Goal: Navigation & Orientation: Find specific page/section

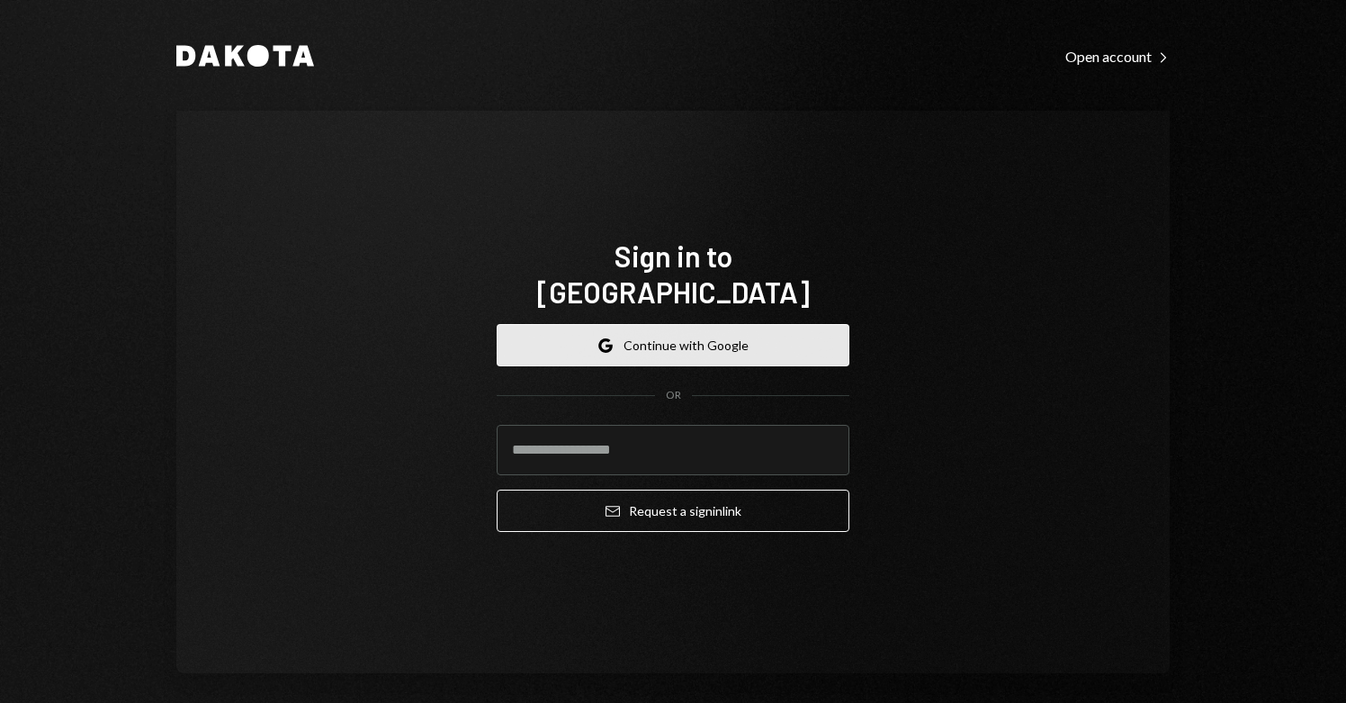
click at [663, 332] on button "Google Continue with Google" at bounding box center [673, 345] width 353 height 42
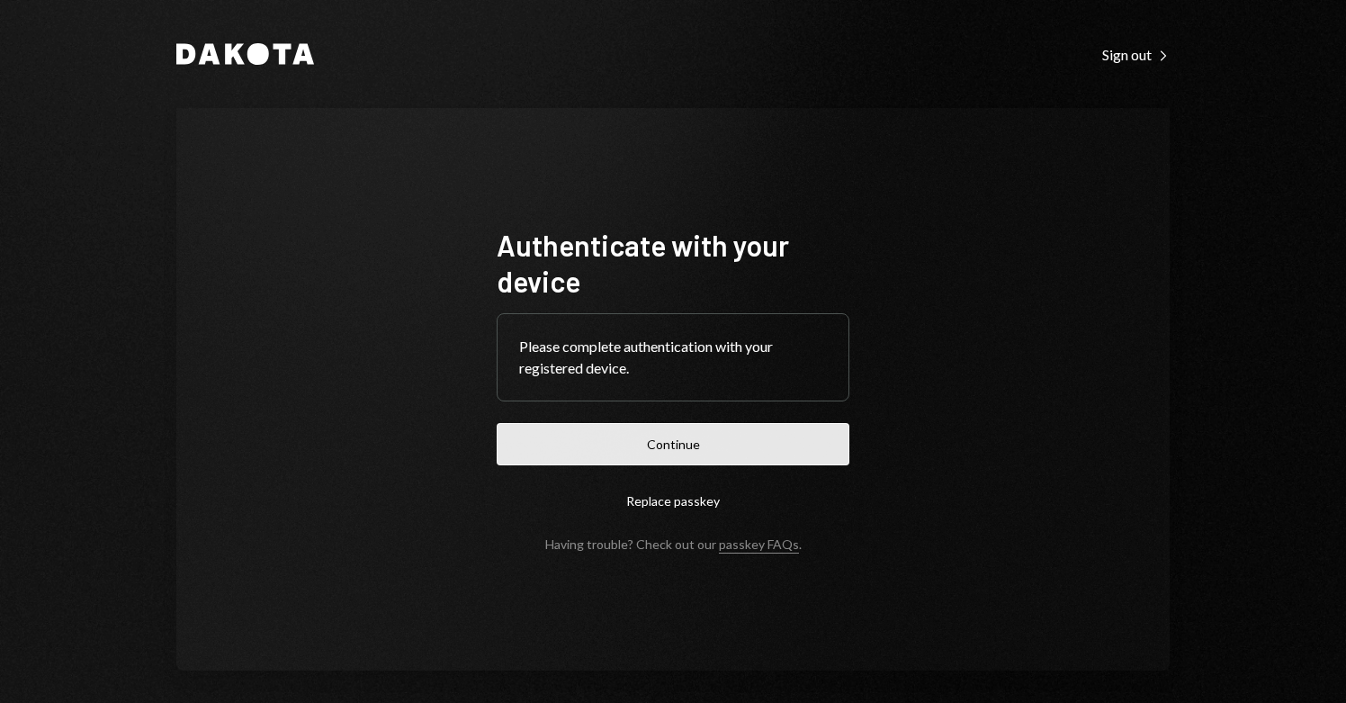
click at [693, 434] on button "Continue" at bounding box center [673, 444] width 353 height 42
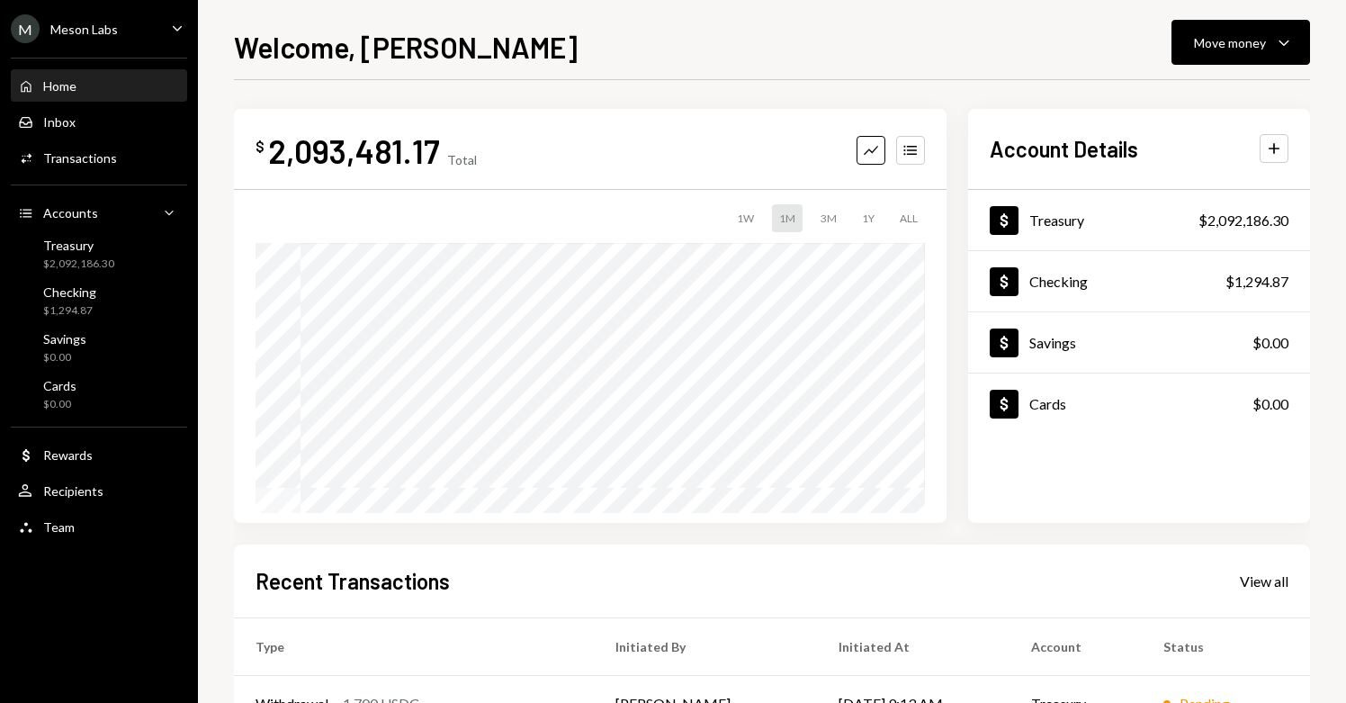
click at [141, 31] on div "M Meson Labs Caret Down" at bounding box center [99, 28] width 198 height 29
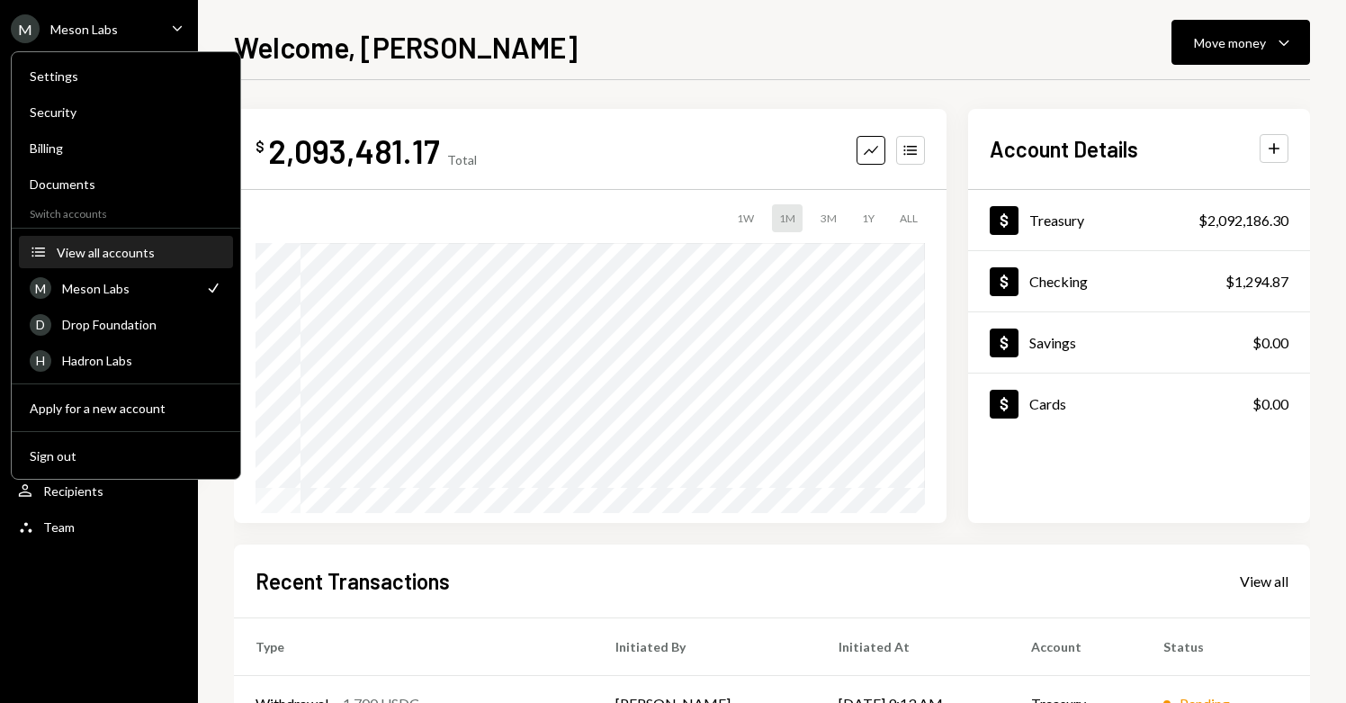
click at [129, 253] on div "View all accounts" at bounding box center [140, 252] width 166 height 15
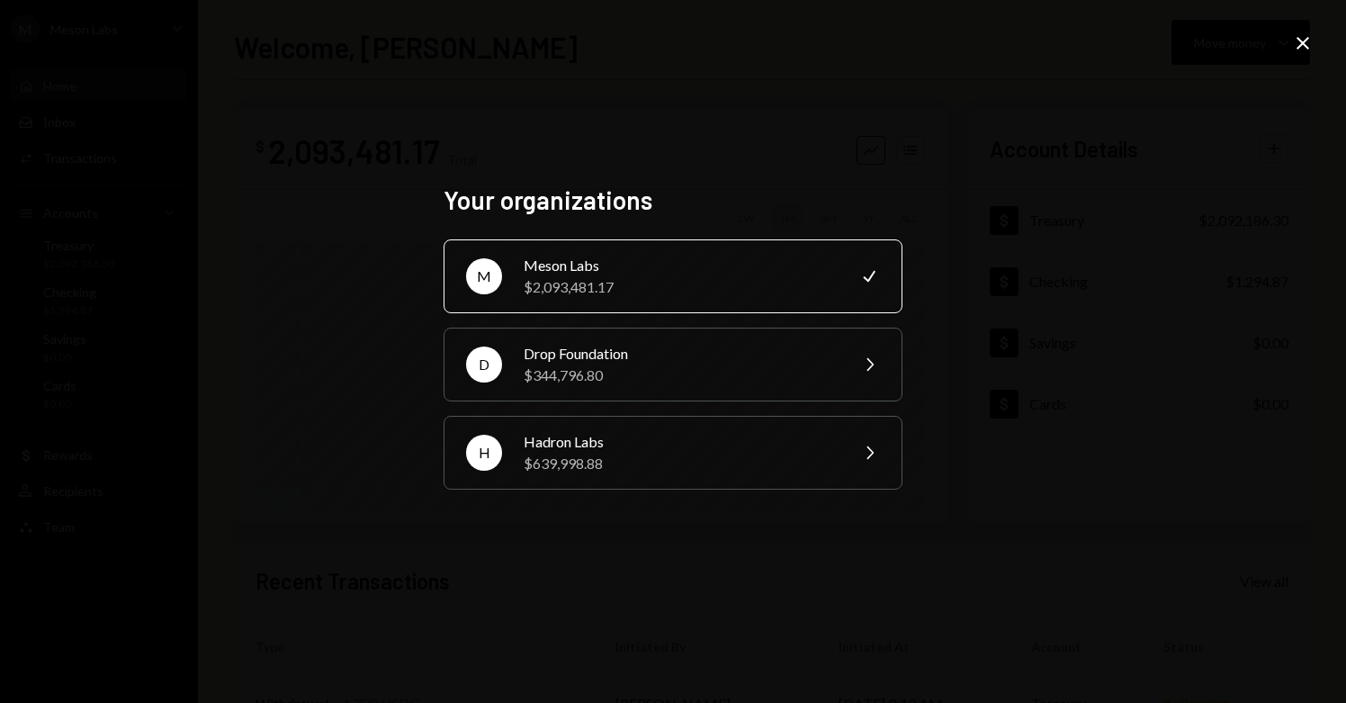
click at [509, 565] on div "Your organizations M Meson Labs $2,093,481.17 Check D Drop Foundation $344,796.…" at bounding box center [673, 351] width 1346 height 703
click at [1306, 40] on icon at bounding box center [1302, 43] width 13 height 13
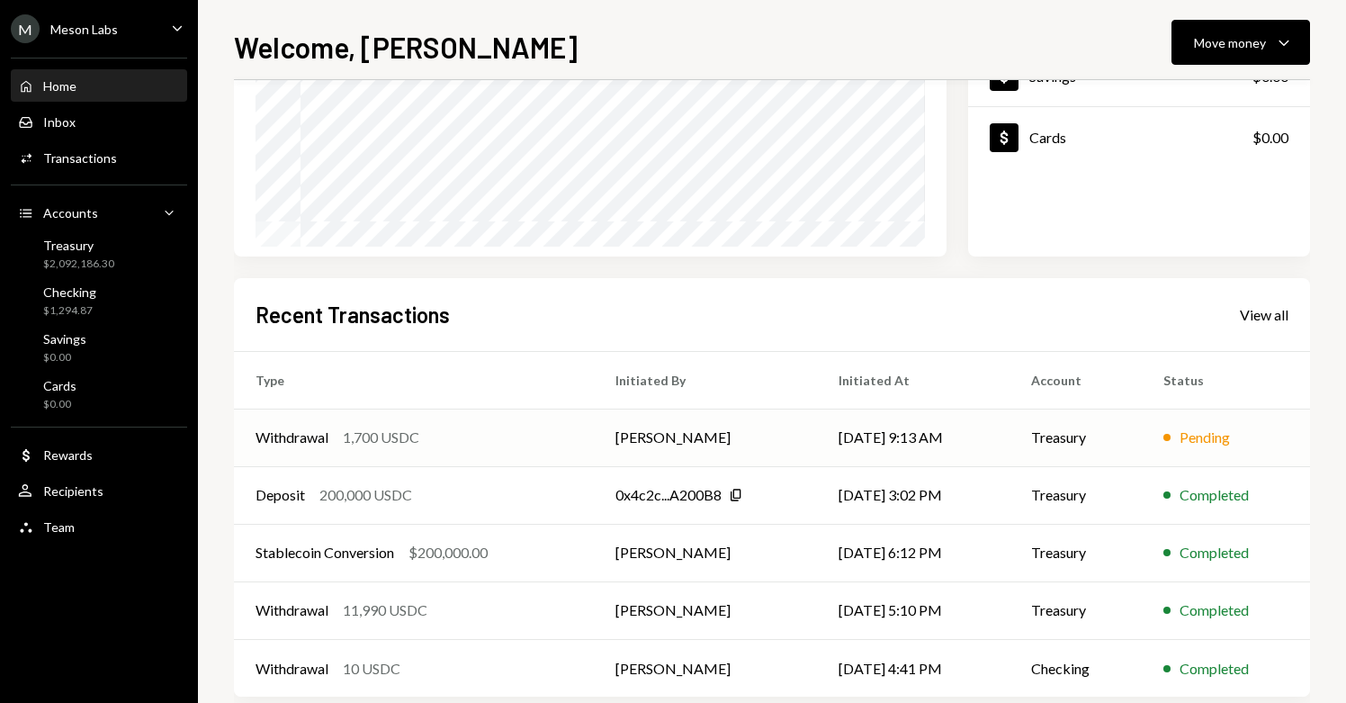
scroll to position [296, 0]
